Goal: Information Seeking & Learning: Learn about a topic

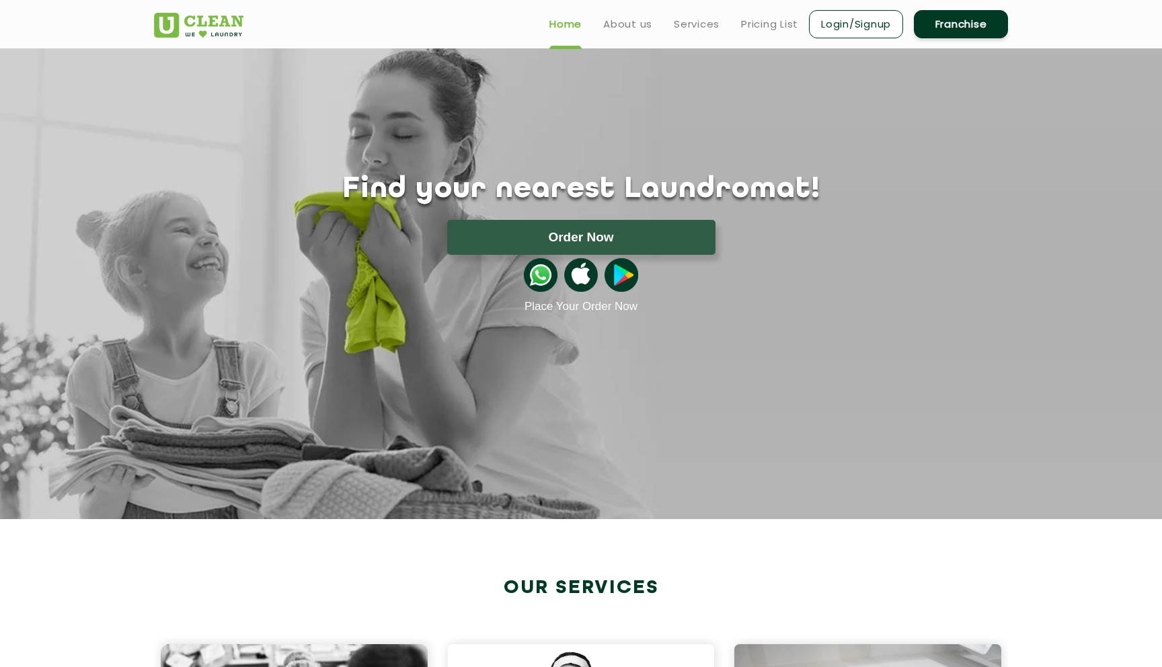
click at [837, 24] on link "Login/Signup" at bounding box center [856, 24] width 94 height 28
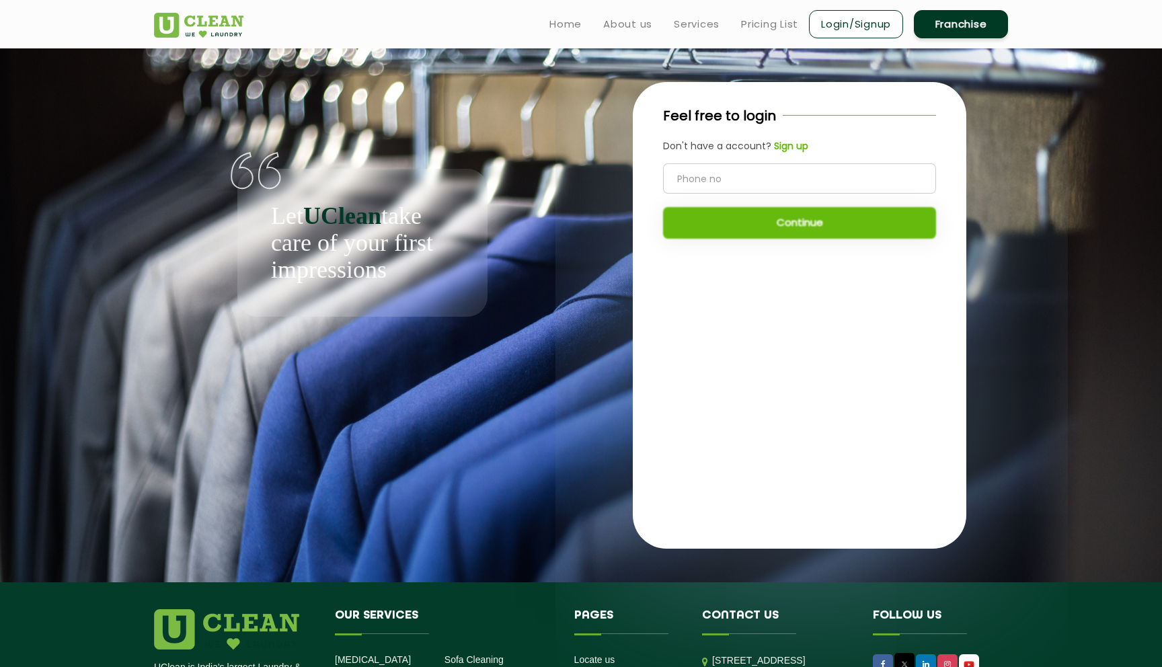
click at [806, 173] on input "tel" at bounding box center [799, 178] width 273 height 30
click at [771, 29] on link "Pricing List" at bounding box center [769, 24] width 57 height 16
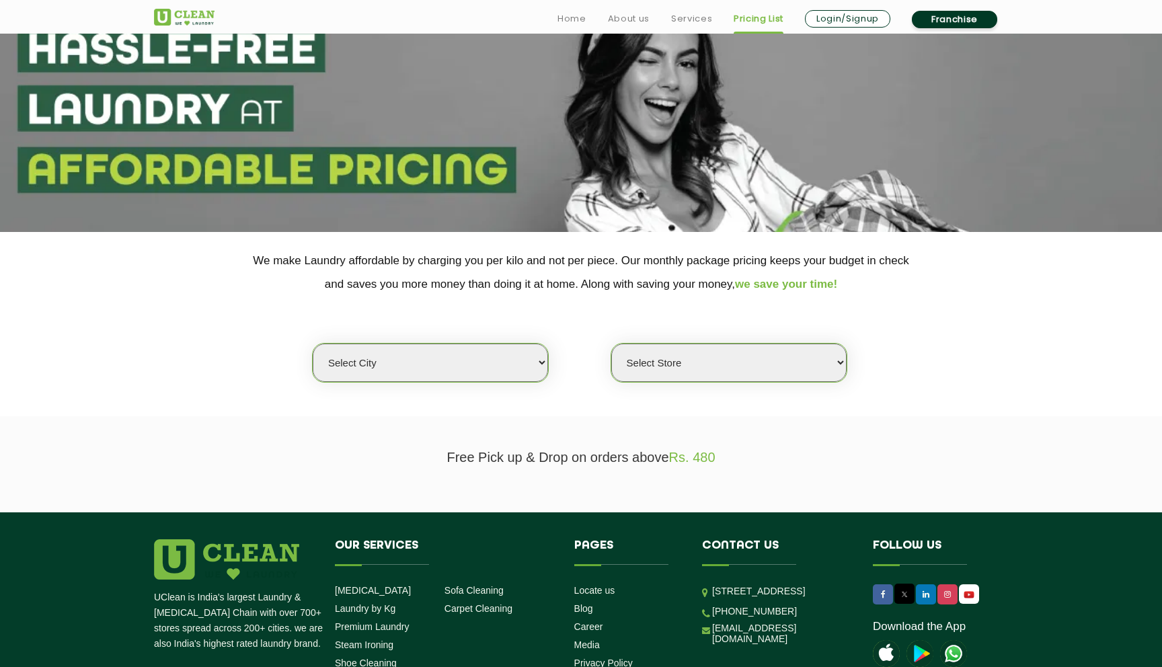
scroll to position [141, 0]
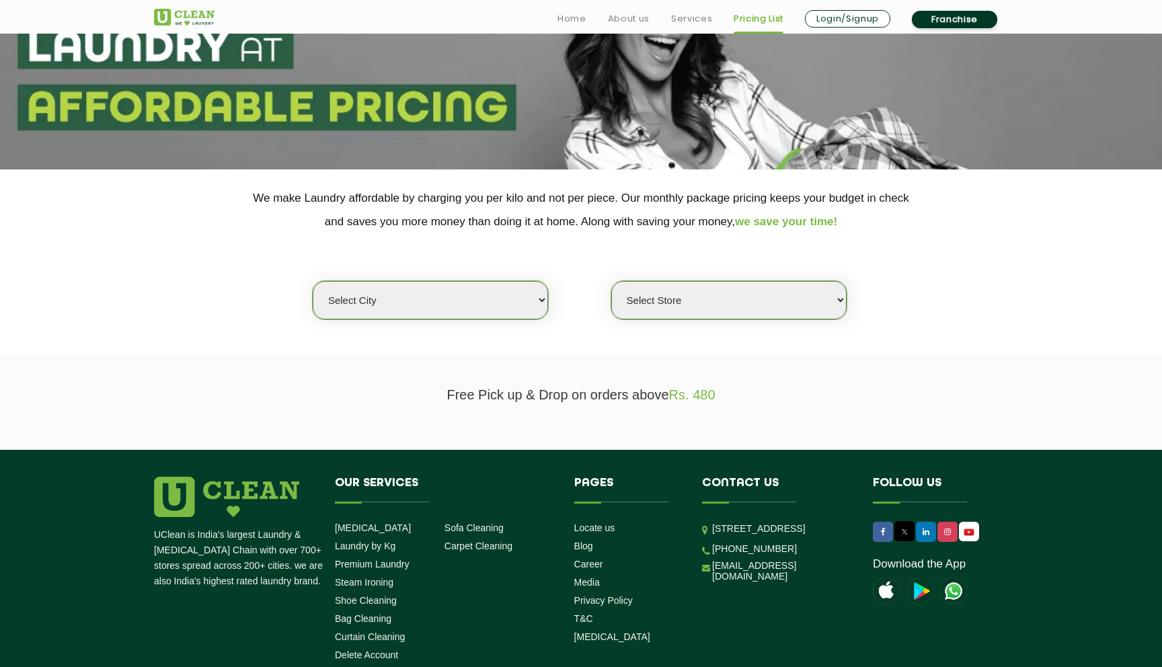
click at [489, 305] on select "Select city [GEOGRAPHIC_DATA] [GEOGRAPHIC_DATA] [GEOGRAPHIC_DATA] [GEOGRAPHIC_D…" at bounding box center [430, 300] width 235 height 38
select select "1"
click at [313, 281] on select "Select city [GEOGRAPHIC_DATA] [GEOGRAPHIC_DATA] [GEOGRAPHIC_DATA] [GEOGRAPHIC_D…" at bounding box center [430, 300] width 235 height 38
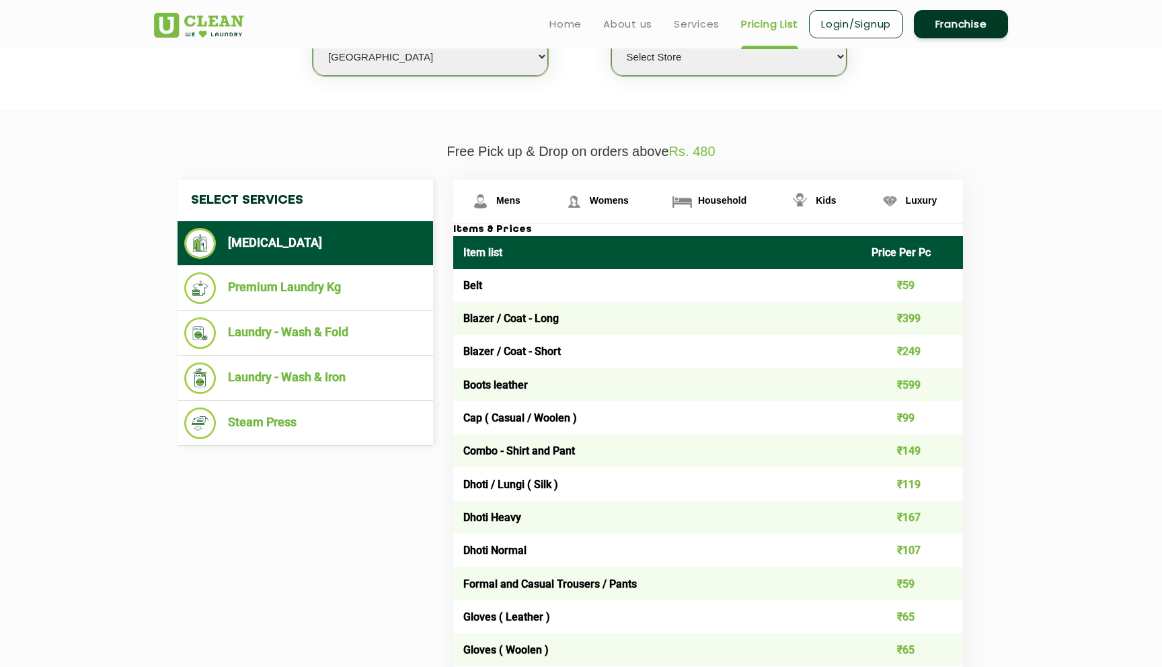
scroll to position [356, 0]
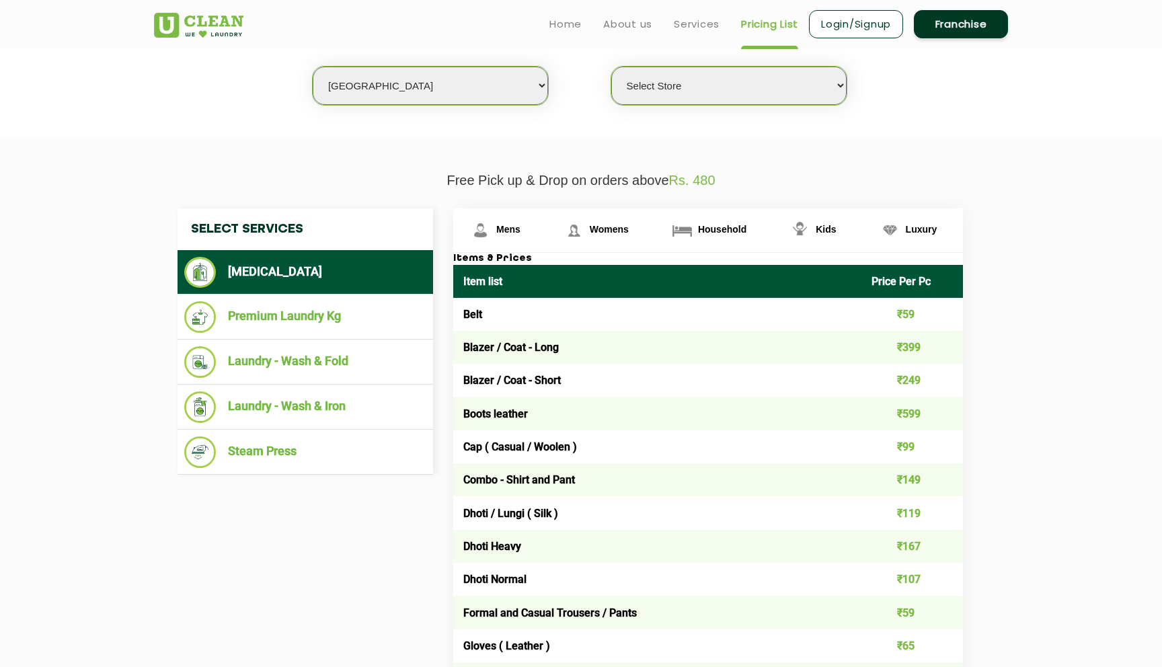
click at [716, 87] on select "Select Store [GEOGRAPHIC_DATA] [GEOGRAPHIC_DATA] 2 [GEOGRAPHIC_DATA] [PERSON_NA…" at bounding box center [728, 86] width 235 height 38
select select "367"
click at [611, 67] on select "Select Store [GEOGRAPHIC_DATA] [GEOGRAPHIC_DATA] 2 [GEOGRAPHIC_DATA] [PERSON_NA…" at bounding box center [728, 86] width 235 height 38
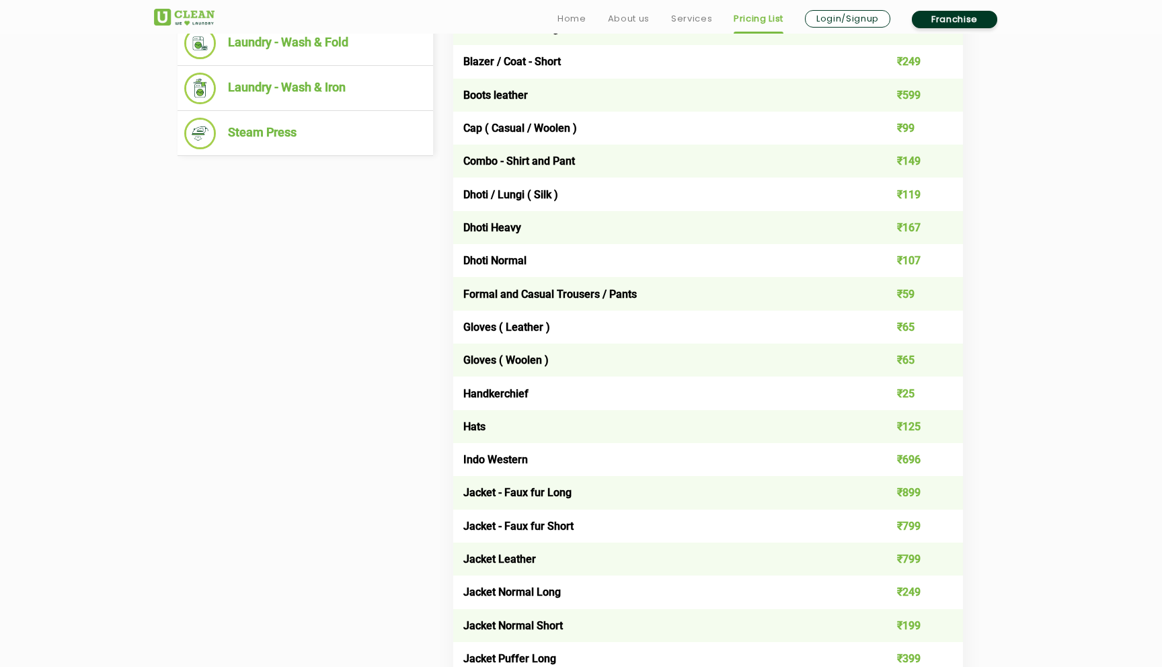
scroll to position [676, 0]
